Goal: Task Accomplishment & Management: Manage account settings

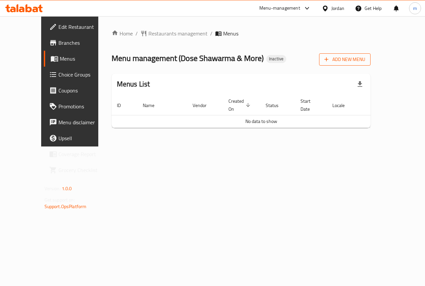
click at [365, 59] on span "Add New Menu" at bounding box center [344, 59] width 41 height 8
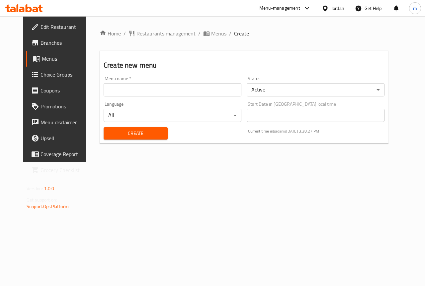
click at [140, 96] on input "text" at bounding box center [172, 89] width 138 height 13
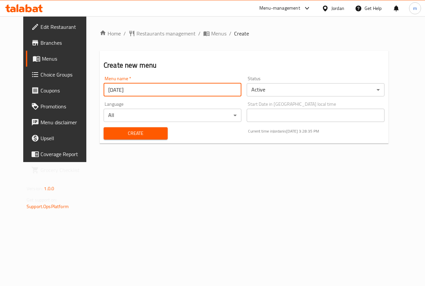
type input "[DATE]"
click at [103, 127] on button "Create" at bounding box center [135, 133] width 64 height 12
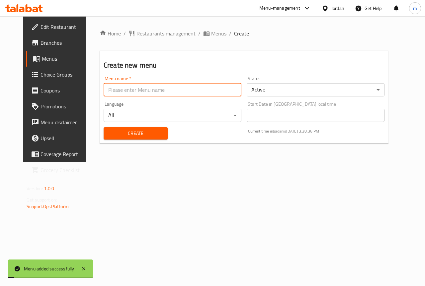
click at [211, 31] on span "Menus" at bounding box center [218, 34] width 15 height 8
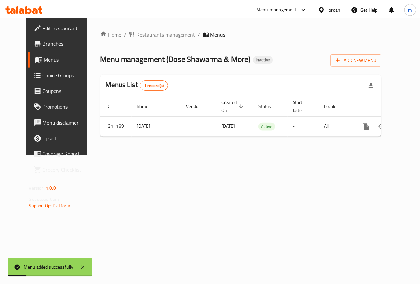
scroll to position [0, 2]
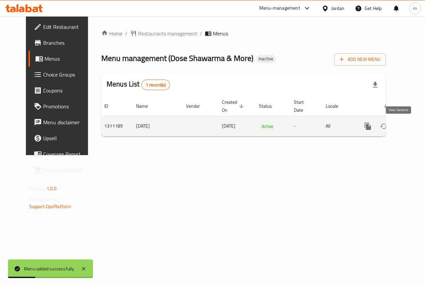
click at [411, 129] on icon "enhanced table" at bounding box center [415, 126] width 8 height 8
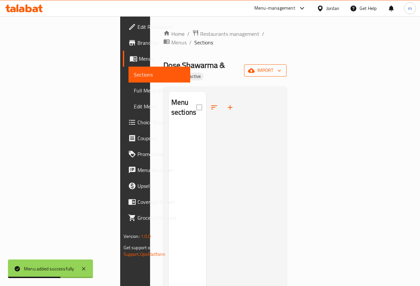
click at [281, 66] on span "import" at bounding box center [265, 70] width 32 height 8
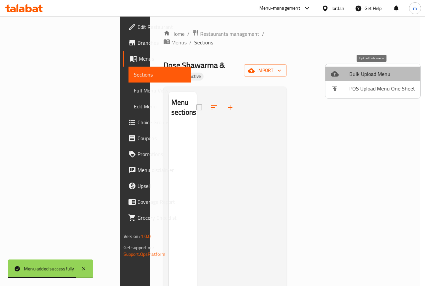
click at [387, 70] on span "Bulk Upload Menu" at bounding box center [382, 74] width 66 height 8
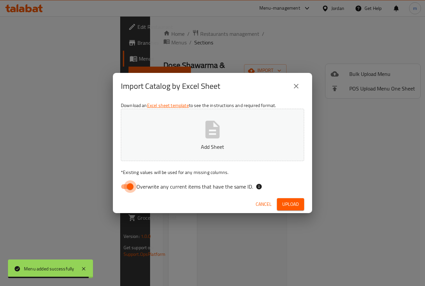
click at [132, 187] on input "Overwrite any current items that have the same ID." at bounding box center [130, 186] width 38 height 13
checkbox input "false"
click at [253, 134] on button "Add Sheet" at bounding box center [212, 135] width 183 height 52
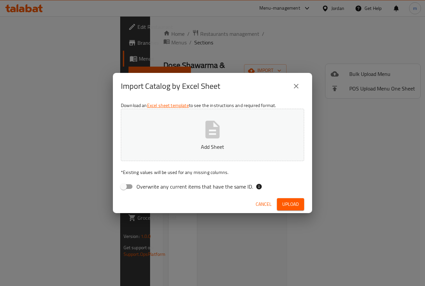
click at [213, 148] on p "Add Sheet" at bounding box center [212, 147] width 163 height 8
click at [290, 201] on span "Upload" at bounding box center [290, 204] width 17 height 8
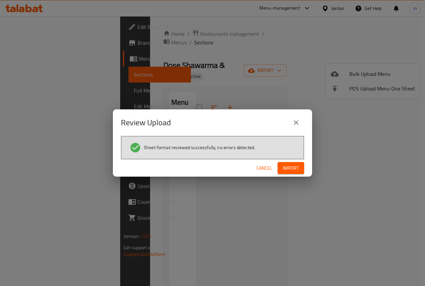
click at [299, 169] on button "Import" at bounding box center [290, 168] width 27 height 12
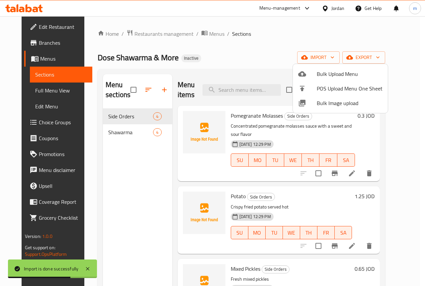
click at [113, 163] on div at bounding box center [212, 143] width 425 height 286
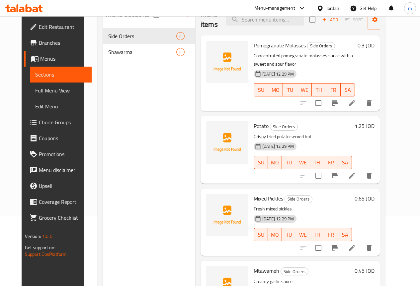
scroll to position [27, 0]
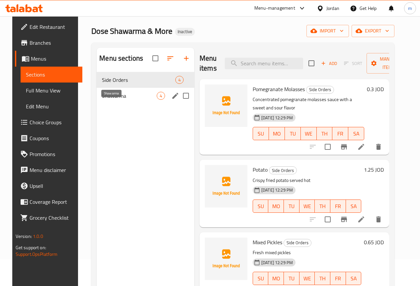
click at [118, 100] on span "Shawarma" at bounding box center [129, 96] width 55 height 8
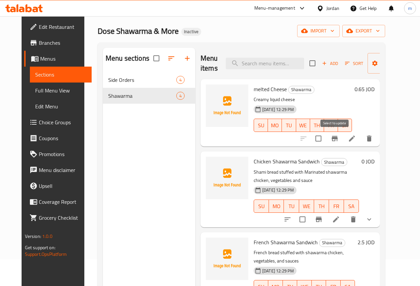
click at [325, 138] on input "checkbox" at bounding box center [318, 139] width 14 height 14
checkbox input "false"
click at [355, 141] on icon at bounding box center [352, 139] width 6 height 6
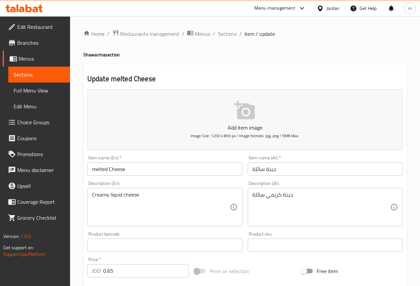
click at [36, 57] on span "Menus" at bounding box center [42, 59] width 46 height 8
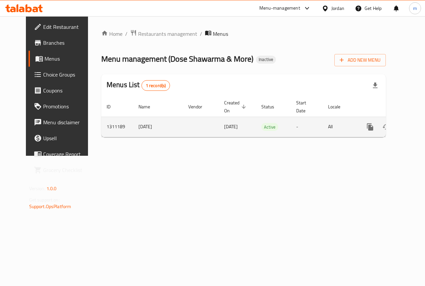
click at [394, 124] on button "enhanced table" at bounding box center [402, 127] width 16 height 16
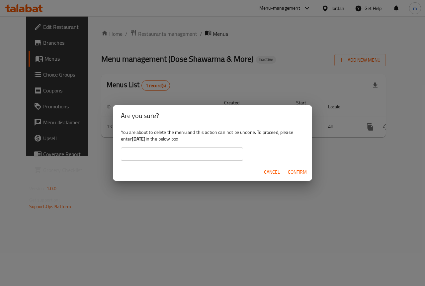
drag, startPoint x: 226, startPoint y: 155, endPoint x: 220, endPoint y: 156, distance: 5.7
click at [226, 155] on input "text" at bounding box center [182, 154] width 122 height 13
drag, startPoint x: 133, startPoint y: 139, endPoint x: 154, endPoint y: 138, distance: 21.2
click at [146, 138] on b "[DATE]" at bounding box center [139, 139] width 14 height 9
copy b "[DATE]"
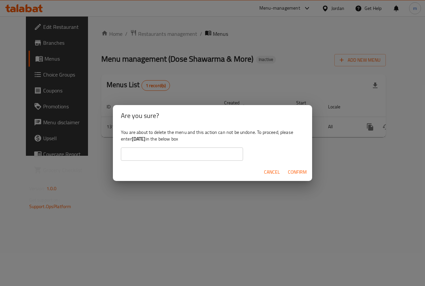
click at [156, 154] on input "text" at bounding box center [182, 154] width 122 height 13
paste input "[DATE]"
type input "[DATE]"
click at [293, 168] on span "Confirm" at bounding box center [297, 172] width 19 height 8
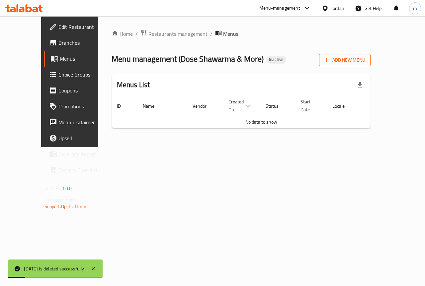
click at [370, 65] on button "Add New Menu" at bounding box center [344, 60] width 51 height 12
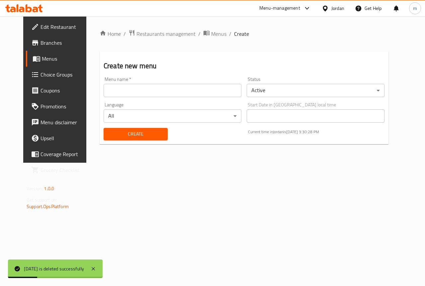
click at [198, 97] on div "Menu name   * Menu name *" at bounding box center [172, 87] width 143 height 26
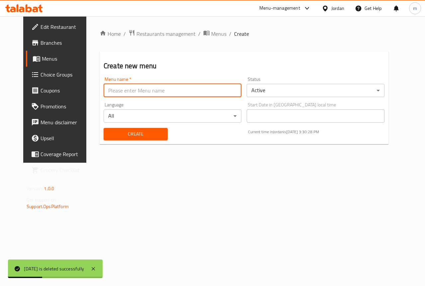
click at [201, 95] on input "text" at bounding box center [172, 90] width 138 height 13
type input "[DATE]"
click at [103, 128] on button "Create" at bounding box center [135, 134] width 64 height 12
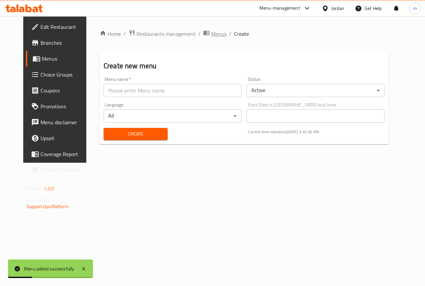
click at [211, 30] on span "Menus" at bounding box center [218, 34] width 15 height 8
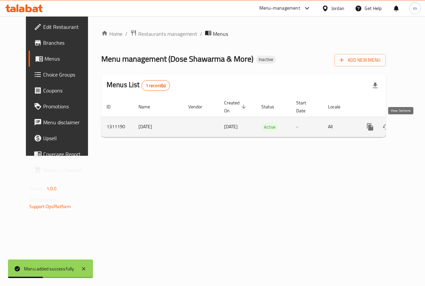
click at [410, 123] on link "enhanced table" at bounding box center [418, 127] width 16 height 16
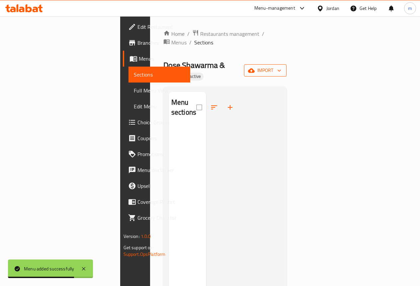
click at [254, 68] on icon "button" at bounding box center [251, 70] width 7 height 4
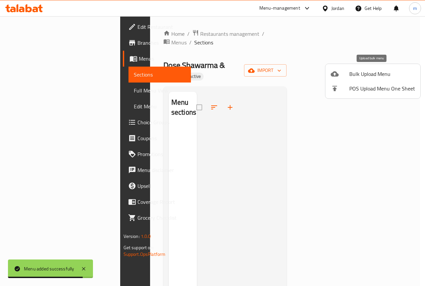
click at [356, 70] on span "Bulk Upload Menu" at bounding box center [382, 74] width 66 height 8
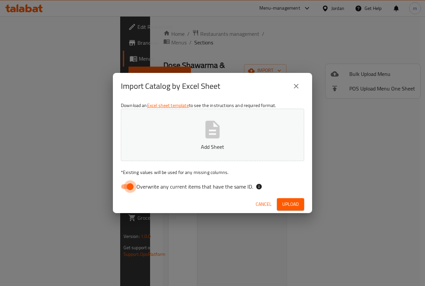
click at [133, 187] on input "Overwrite any current items that have the same ID." at bounding box center [130, 186] width 38 height 13
checkbox input "false"
click at [202, 141] on button "Add Sheet" at bounding box center [212, 135] width 183 height 52
click at [286, 205] on span "Upload" at bounding box center [290, 204] width 17 height 8
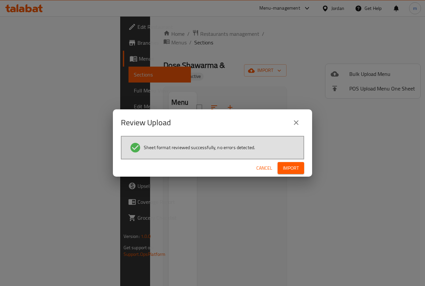
click at [292, 165] on span "Import" at bounding box center [291, 168] width 16 height 8
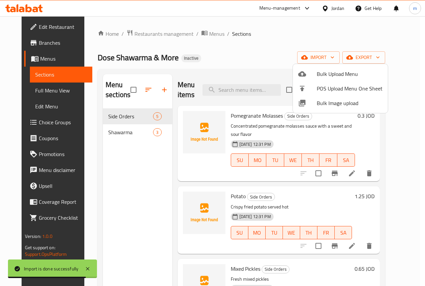
click at [155, 163] on div at bounding box center [212, 143] width 425 height 286
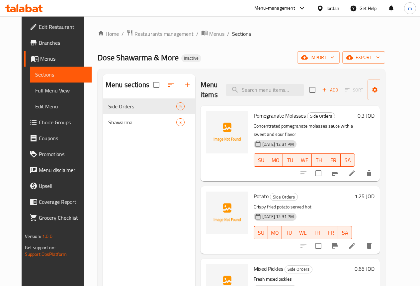
click at [55, 90] on span "Full Menu View" at bounding box center [60, 91] width 51 height 8
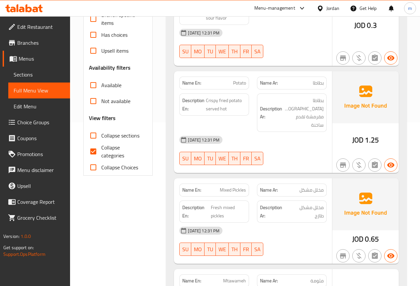
scroll to position [166, 0]
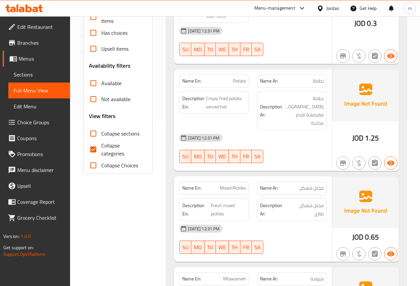
click at [94, 150] on input "Collapse categories" at bounding box center [93, 150] width 16 height 16
checkbox input "false"
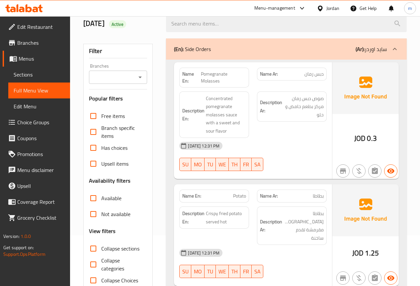
scroll to position [66, 0]
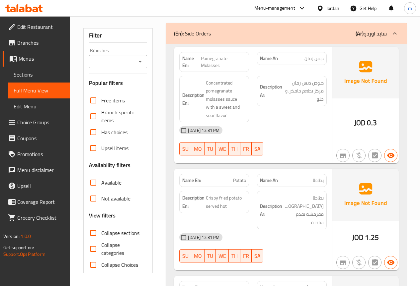
click at [190, 34] on p "(En): Side Orders" at bounding box center [192, 34] width 37 height 8
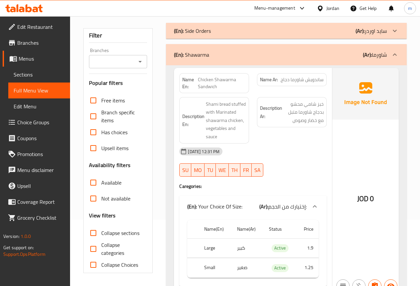
click at [191, 33] on p "(En): Side Orders" at bounding box center [192, 31] width 37 height 8
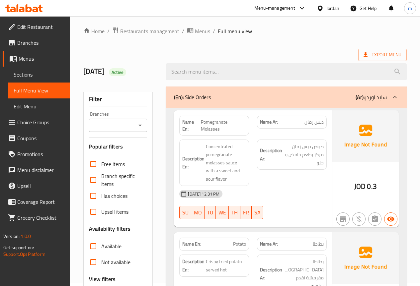
scroll to position [0, 0]
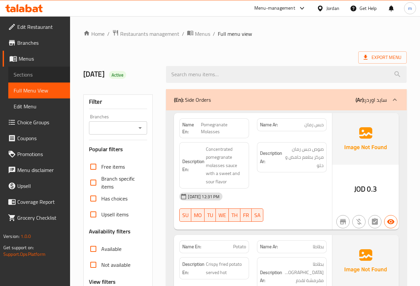
click at [51, 77] on span "Sections" at bounding box center [39, 75] width 51 height 8
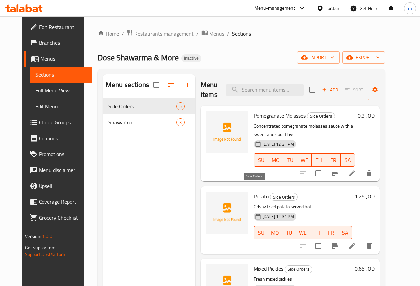
click at [270, 193] on span "Side Orders" at bounding box center [283, 197] width 27 height 8
drag, startPoint x: 250, startPoint y: 188, endPoint x: 128, endPoint y: 167, distance: 123.1
click at [203, 192] on div at bounding box center [227, 220] width 48 height 62
